Goal: Browse casually: Explore the website without a specific task or goal

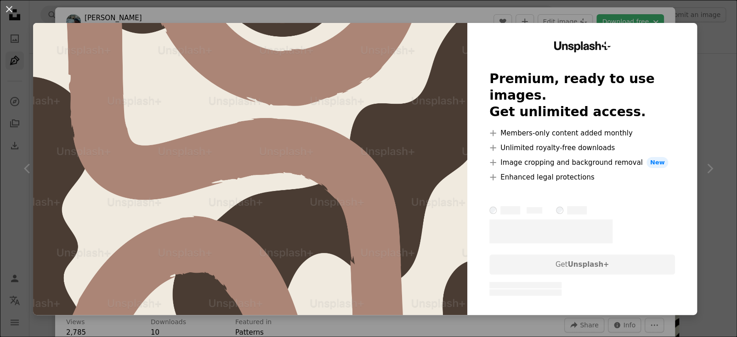
scroll to position [6257, 0]
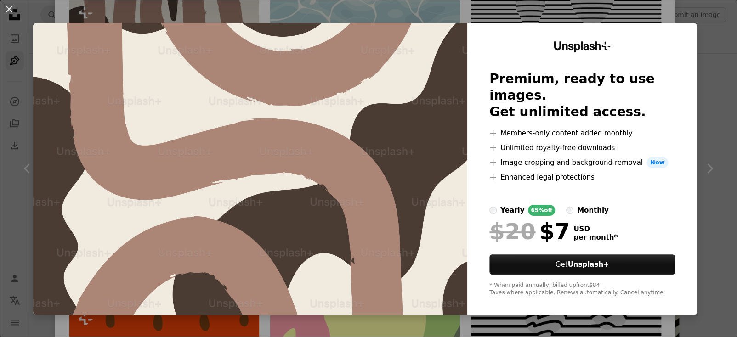
drag, startPoint x: 248, startPoint y: 152, endPoint x: 685, endPoint y: 12, distance: 458.9
click at [685, 12] on div "An X shape Unsplash+ Premium, ready to use images. Get unlimited access. A plus…" at bounding box center [368, 168] width 737 height 337
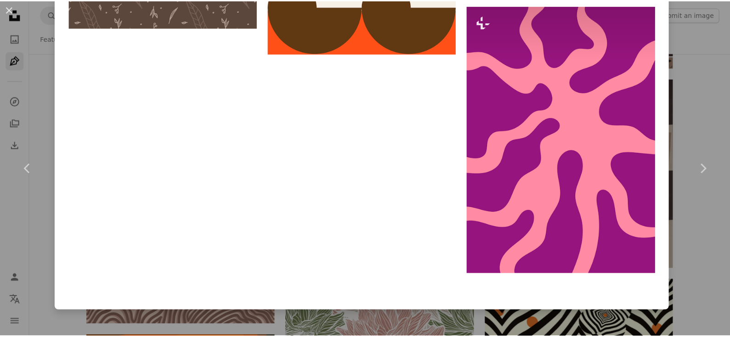
scroll to position [7827, 0]
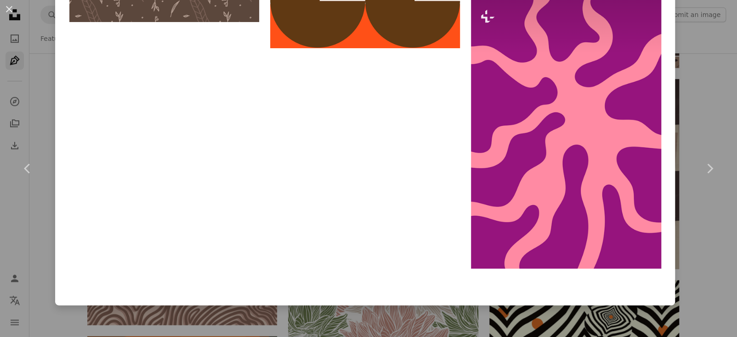
click at [705, 25] on div "An X shape Chevron left Chevron right [PERSON_NAME] anniespratt A heart A plus …" at bounding box center [368, 168] width 737 height 337
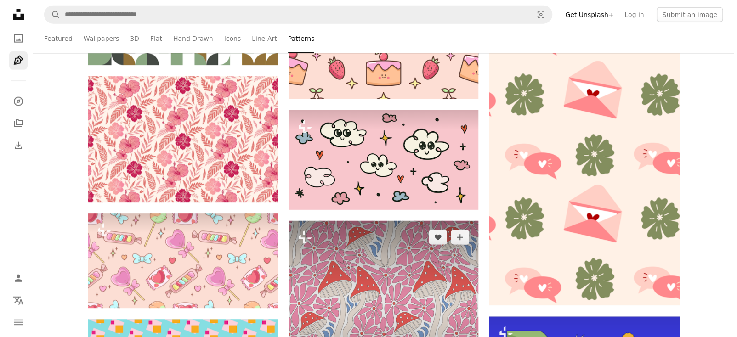
scroll to position [1103, 0]
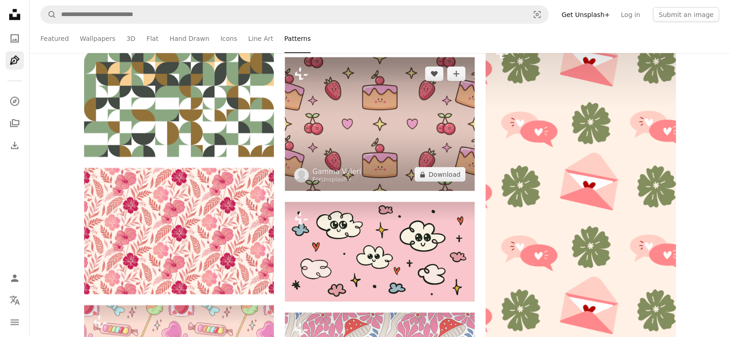
click at [391, 141] on img at bounding box center [380, 124] width 190 height 134
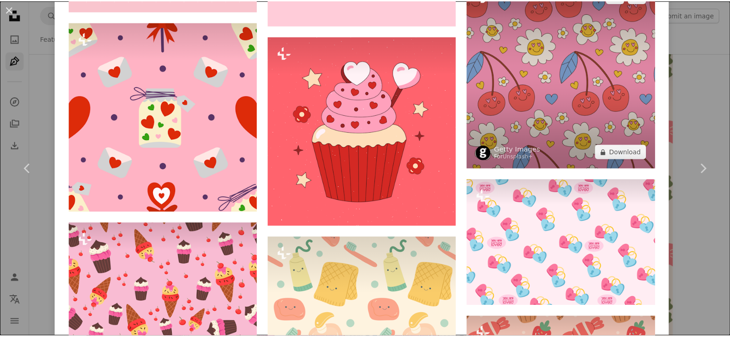
scroll to position [1195, 0]
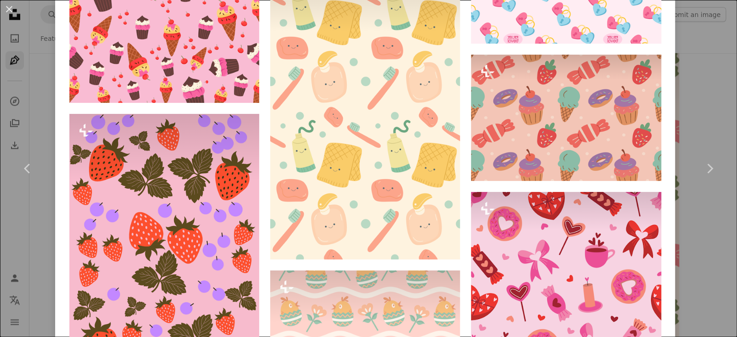
click at [710, 107] on div "An X shape Chevron left Chevron right Gamma [PERSON_NAME] For Unsplash+ A heart…" at bounding box center [368, 168] width 737 height 337
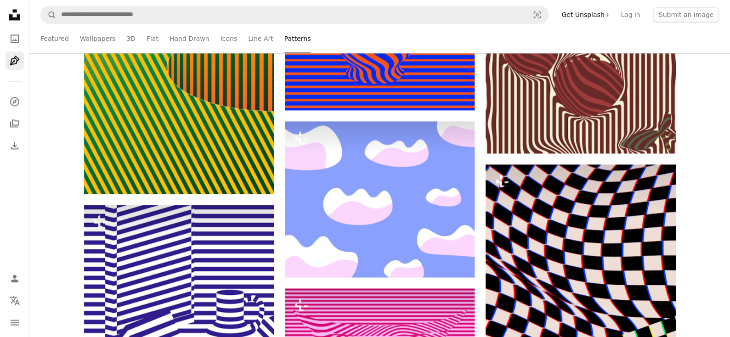
scroll to position [2619, 0]
